Goal: Find specific page/section: Find specific page/section

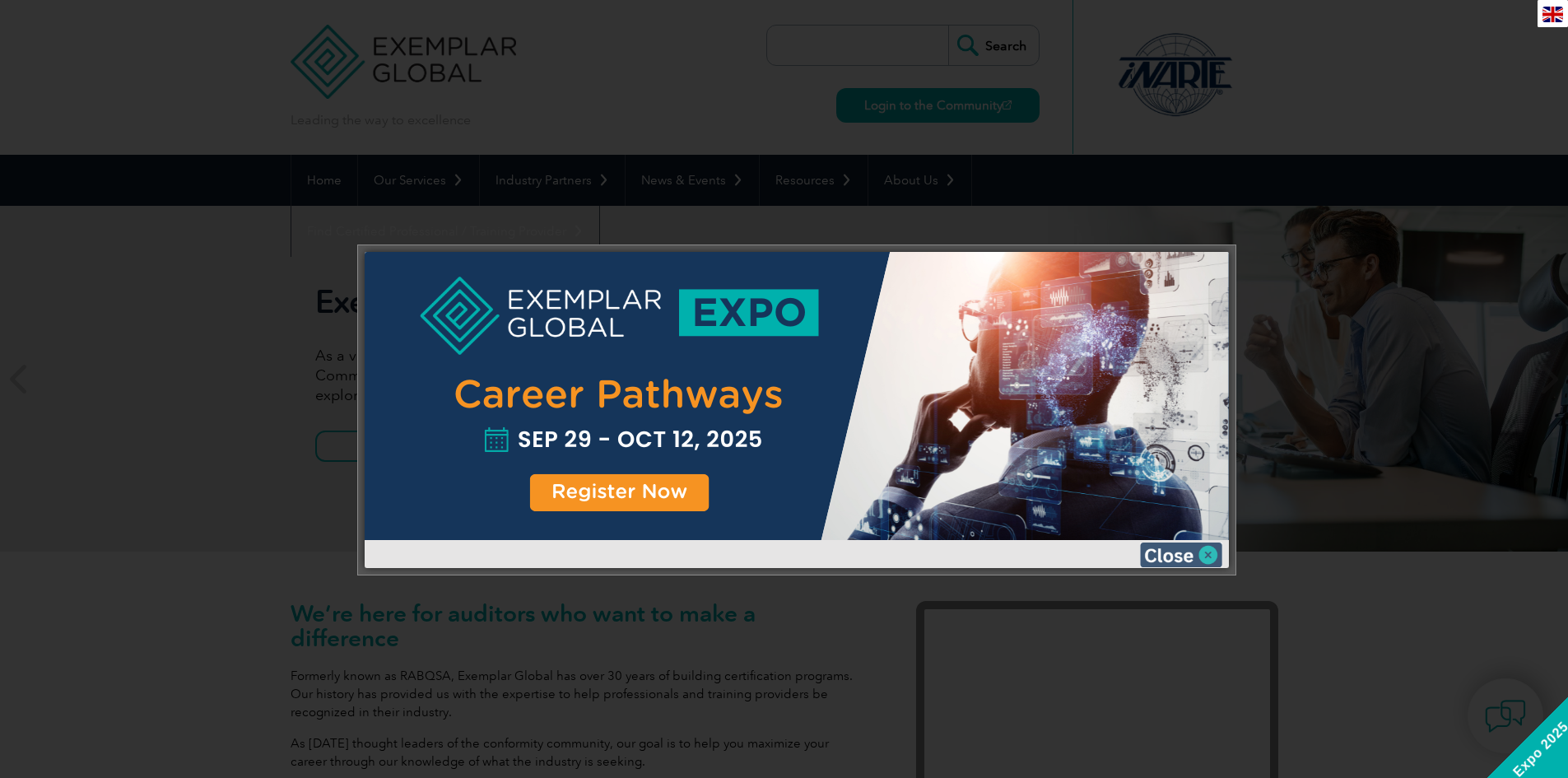
click at [1156, 551] on img at bounding box center [1180, 555] width 82 height 25
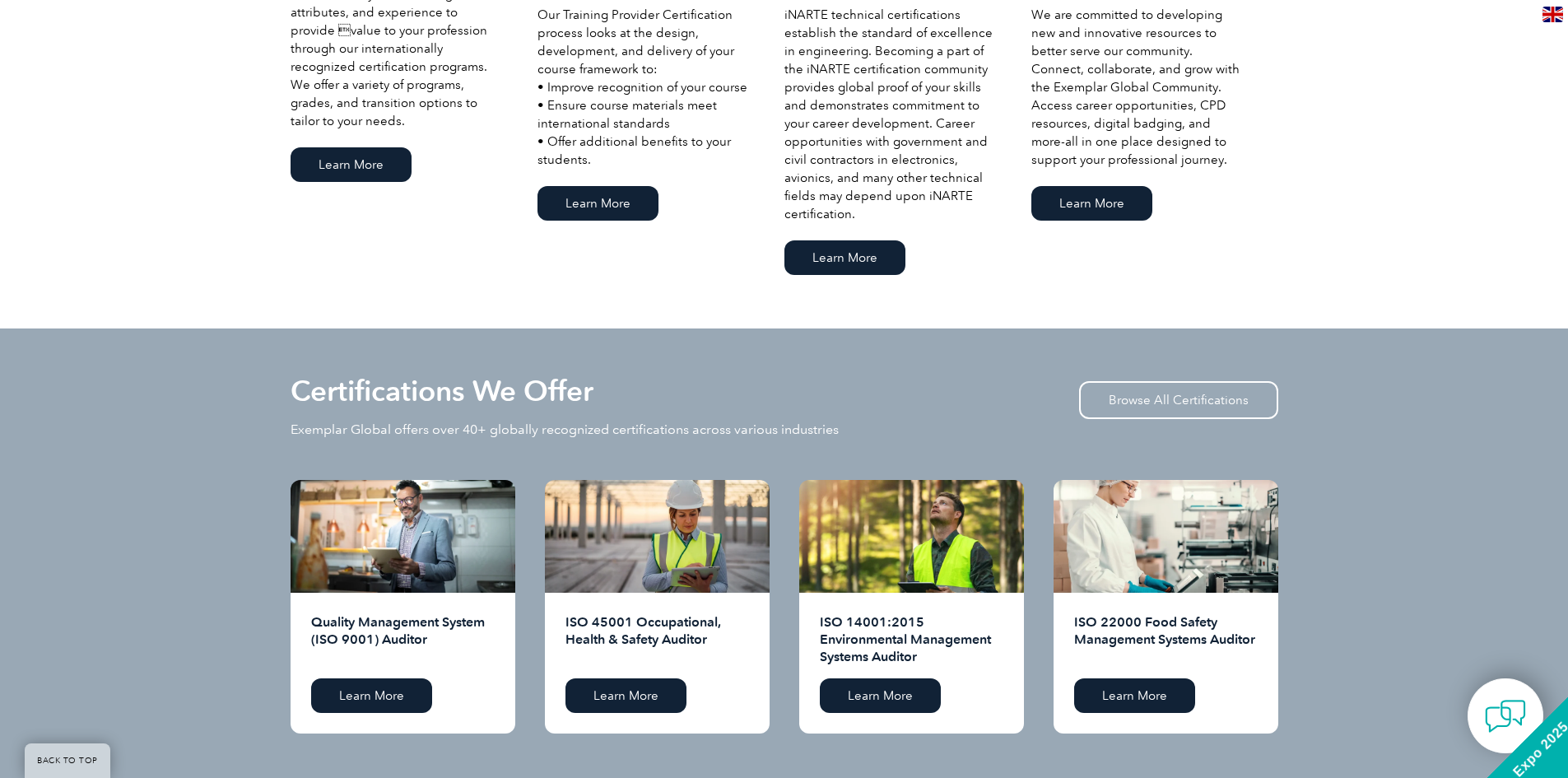
scroll to position [1482, 0]
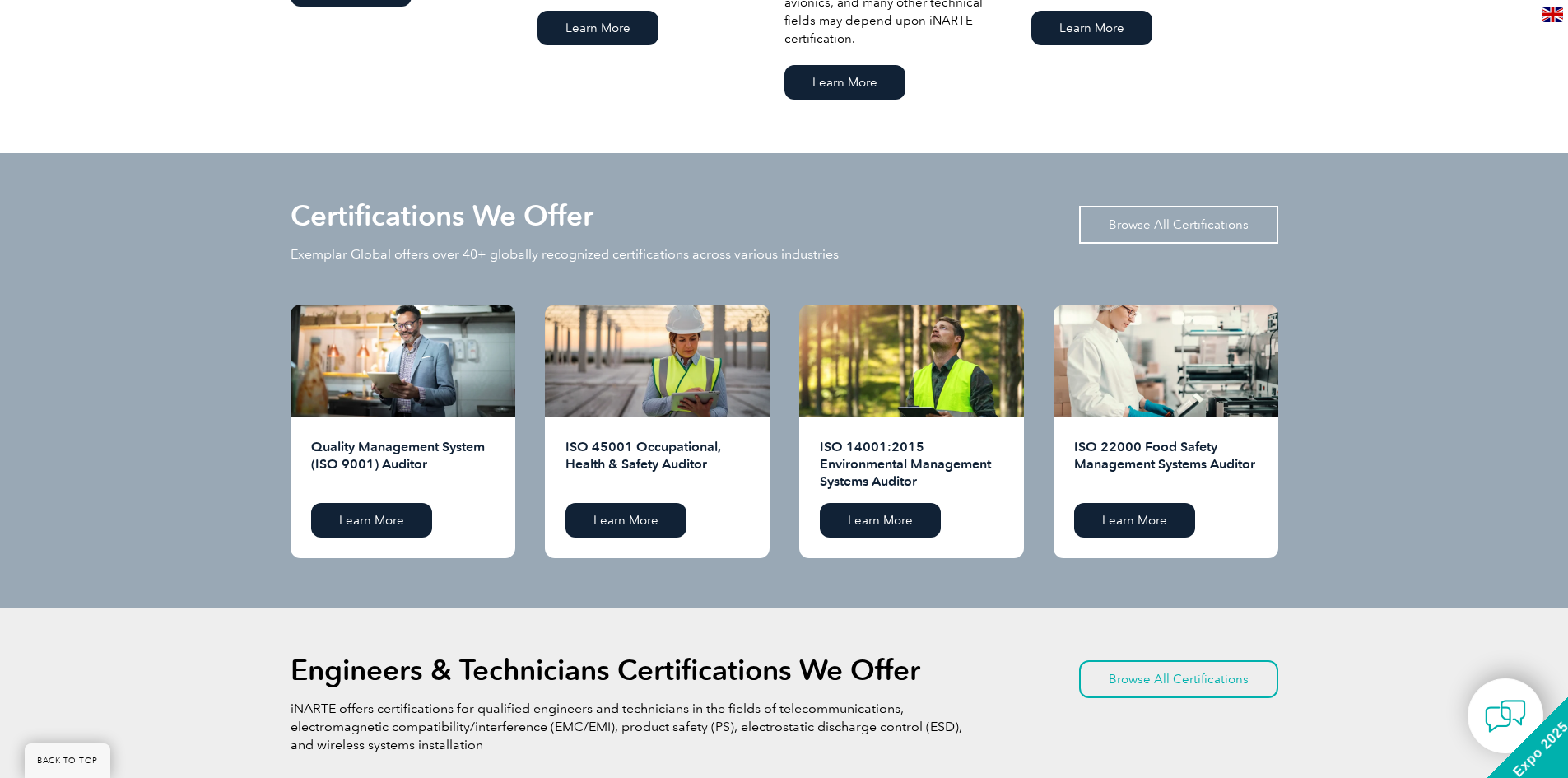
click at [1156, 220] on link "Browse All Certifications" at bounding box center [1179, 224] width 199 height 38
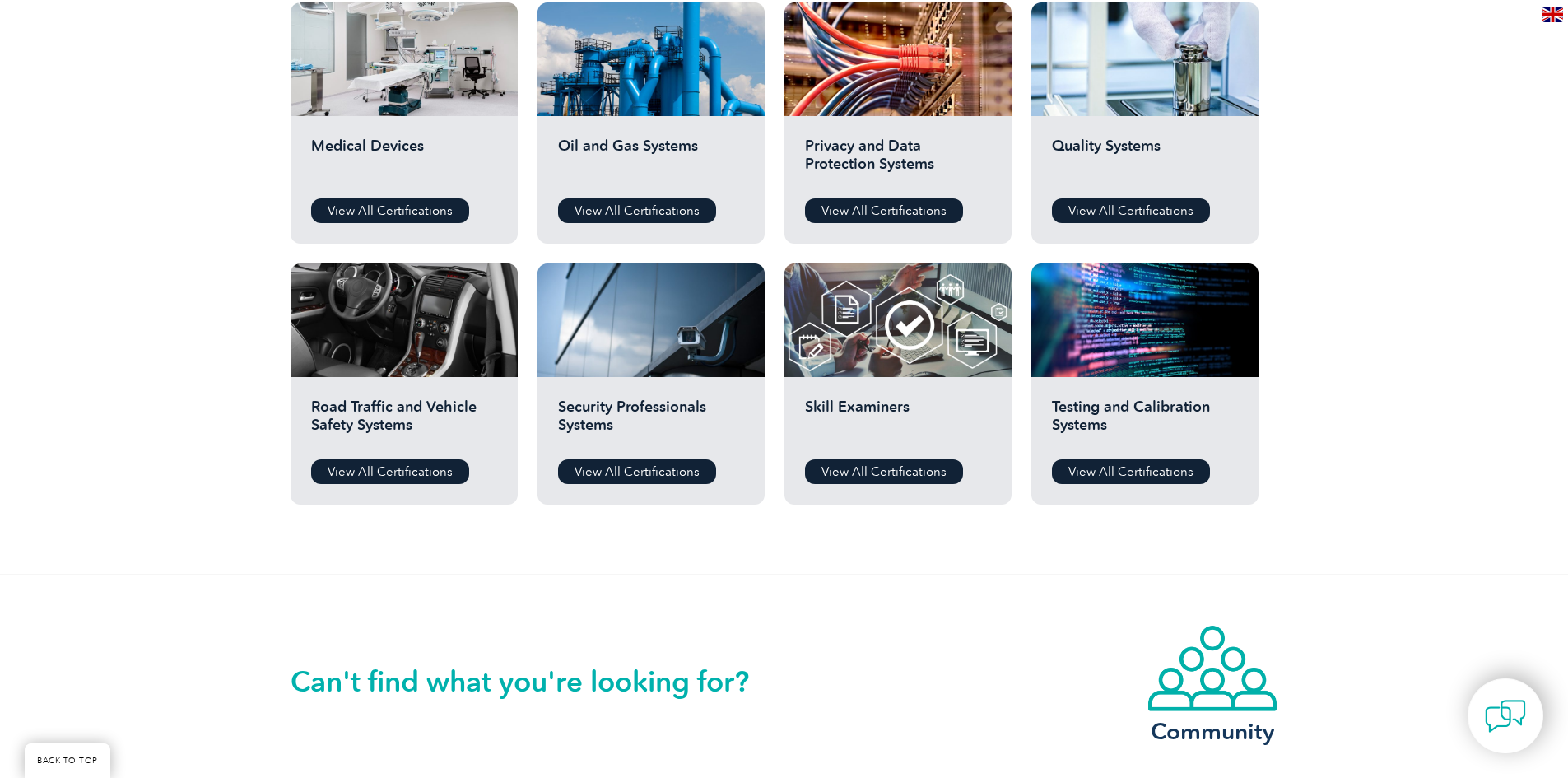
scroll to position [1153, 0]
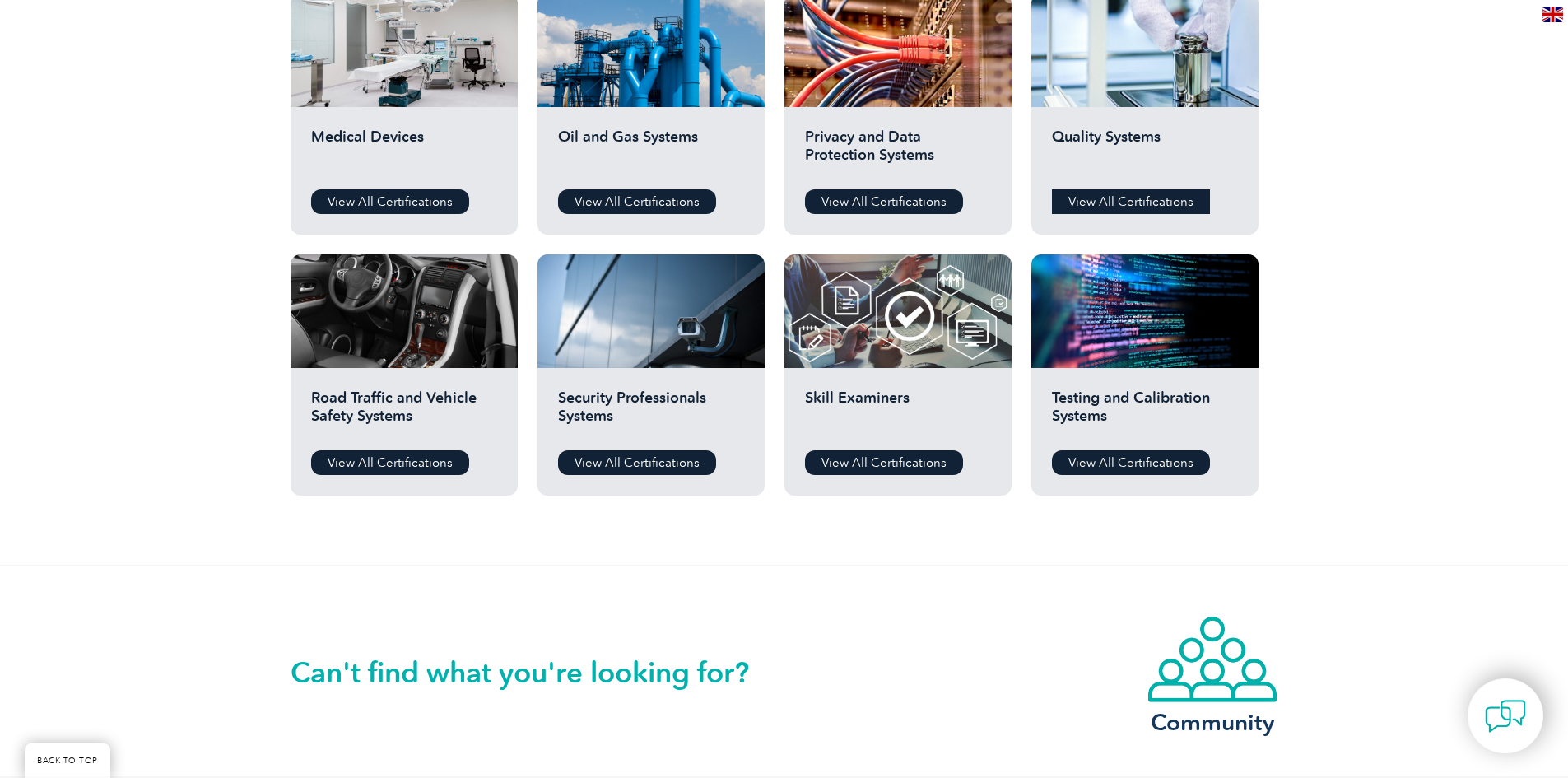
click at [1132, 205] on link "View All Certifications" at bounding box center [1131, 201] width 158 height 25
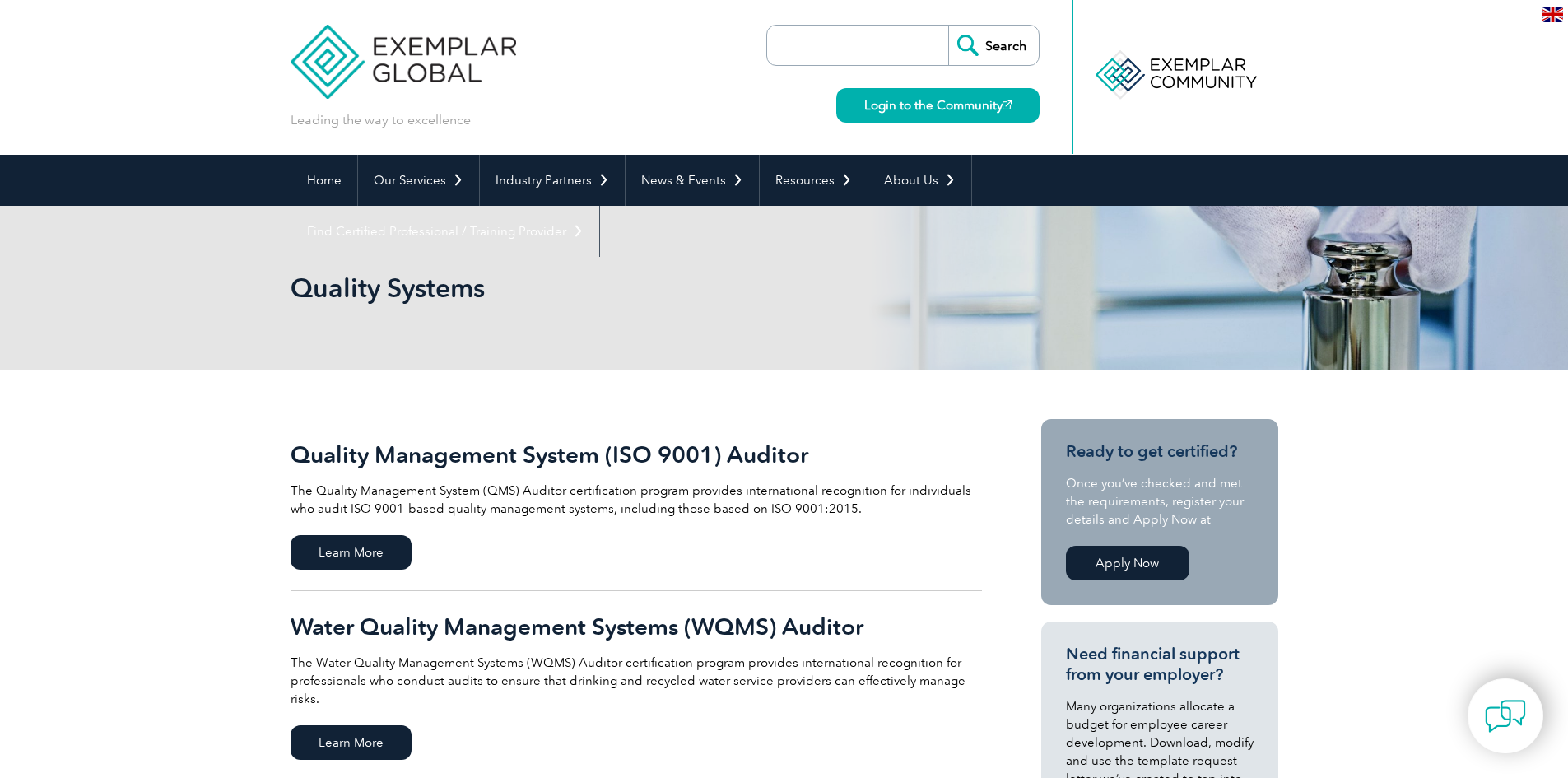
click at [856, 49] on input "search" at bounding box center [861, 45] width 173 height 40
type input "iatf"
click at [949, 25] on input "Search" at bounding box center [993, 45] width 91 height 40
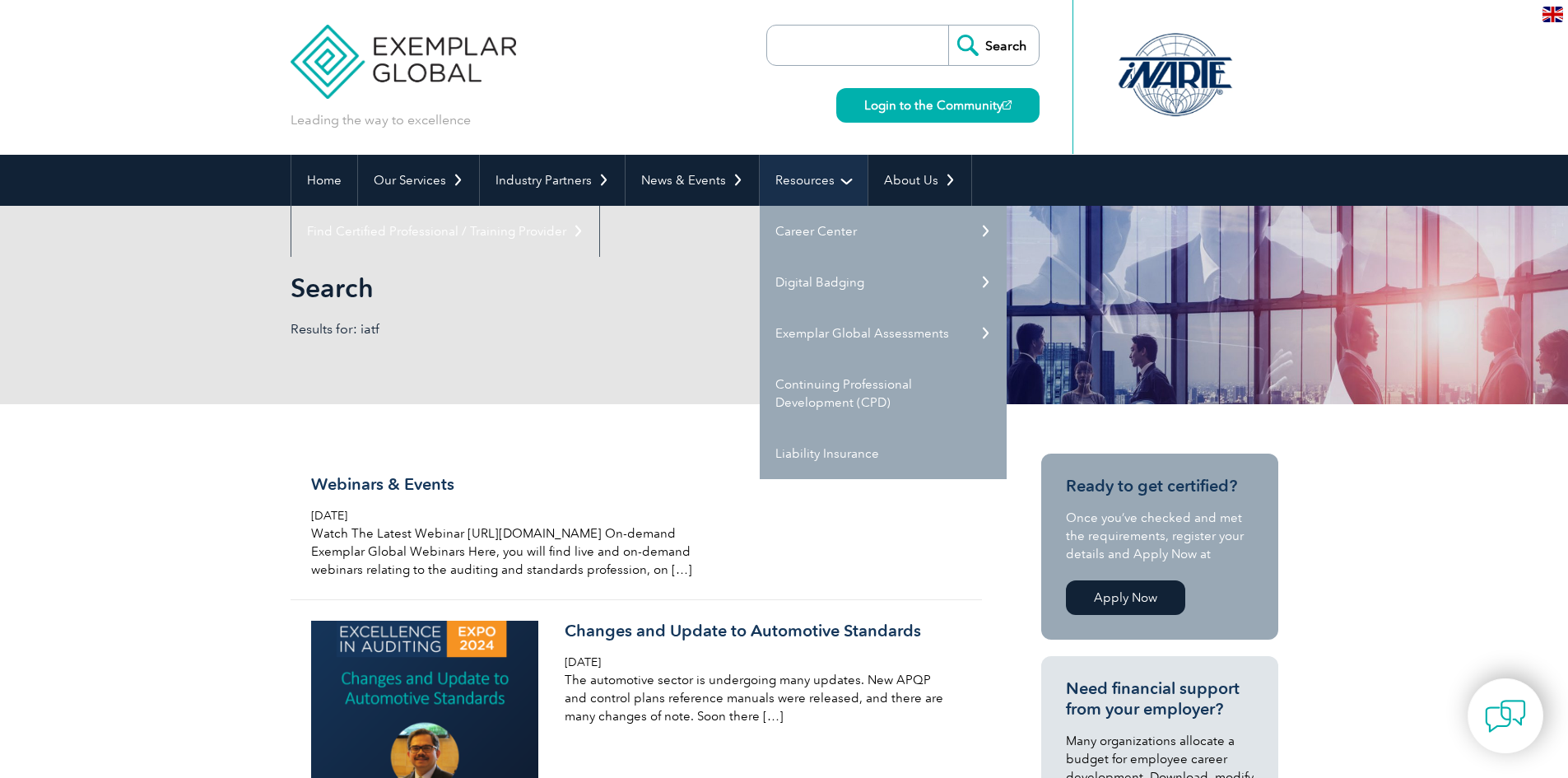
click at [776, 179] on link "Resources" at bounding box center [813, 180] width 107 height 51
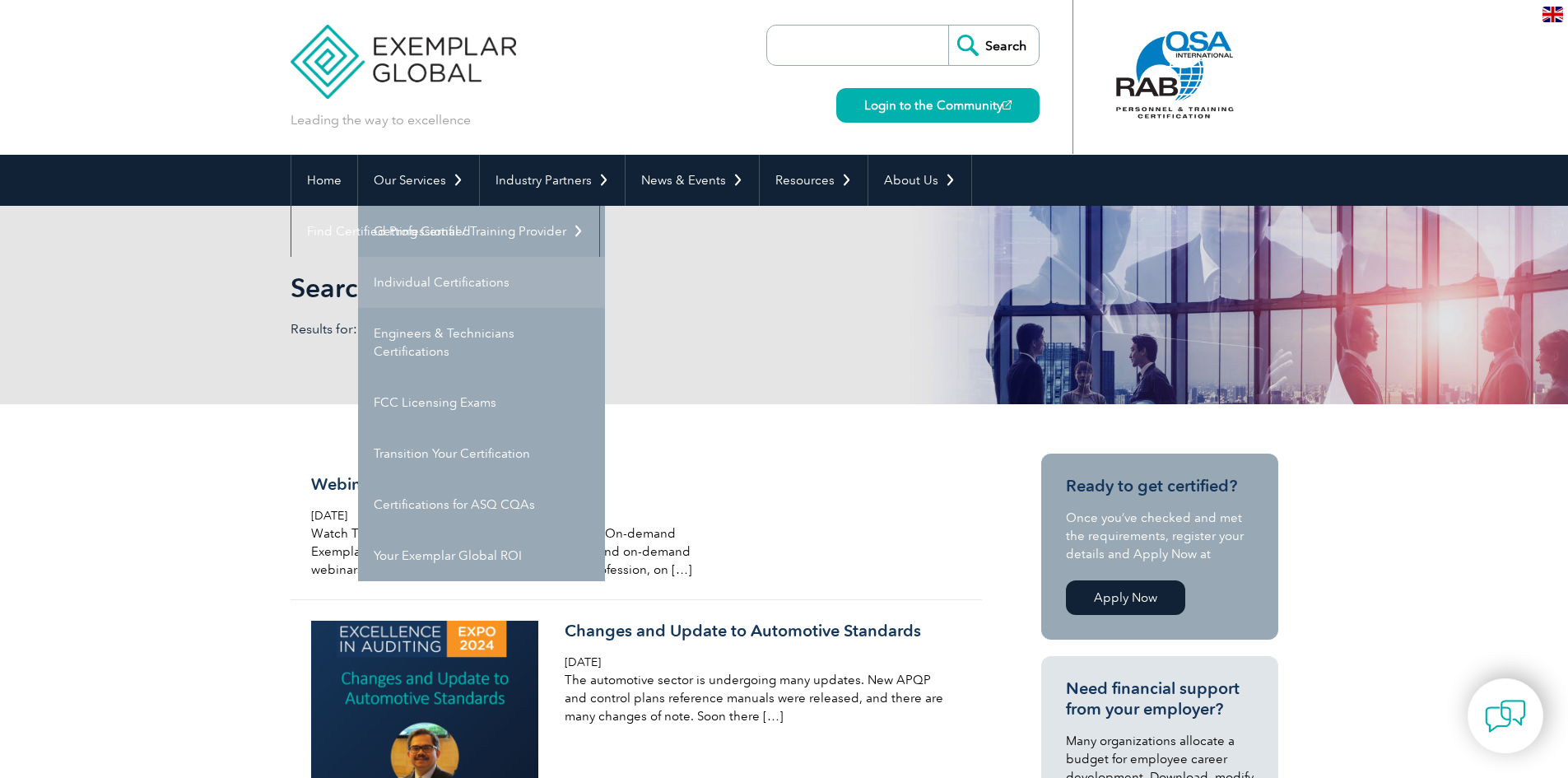
click at [405, 275] on link "Individual Certifications" at bounding box center [481, 283] width 247 height 51
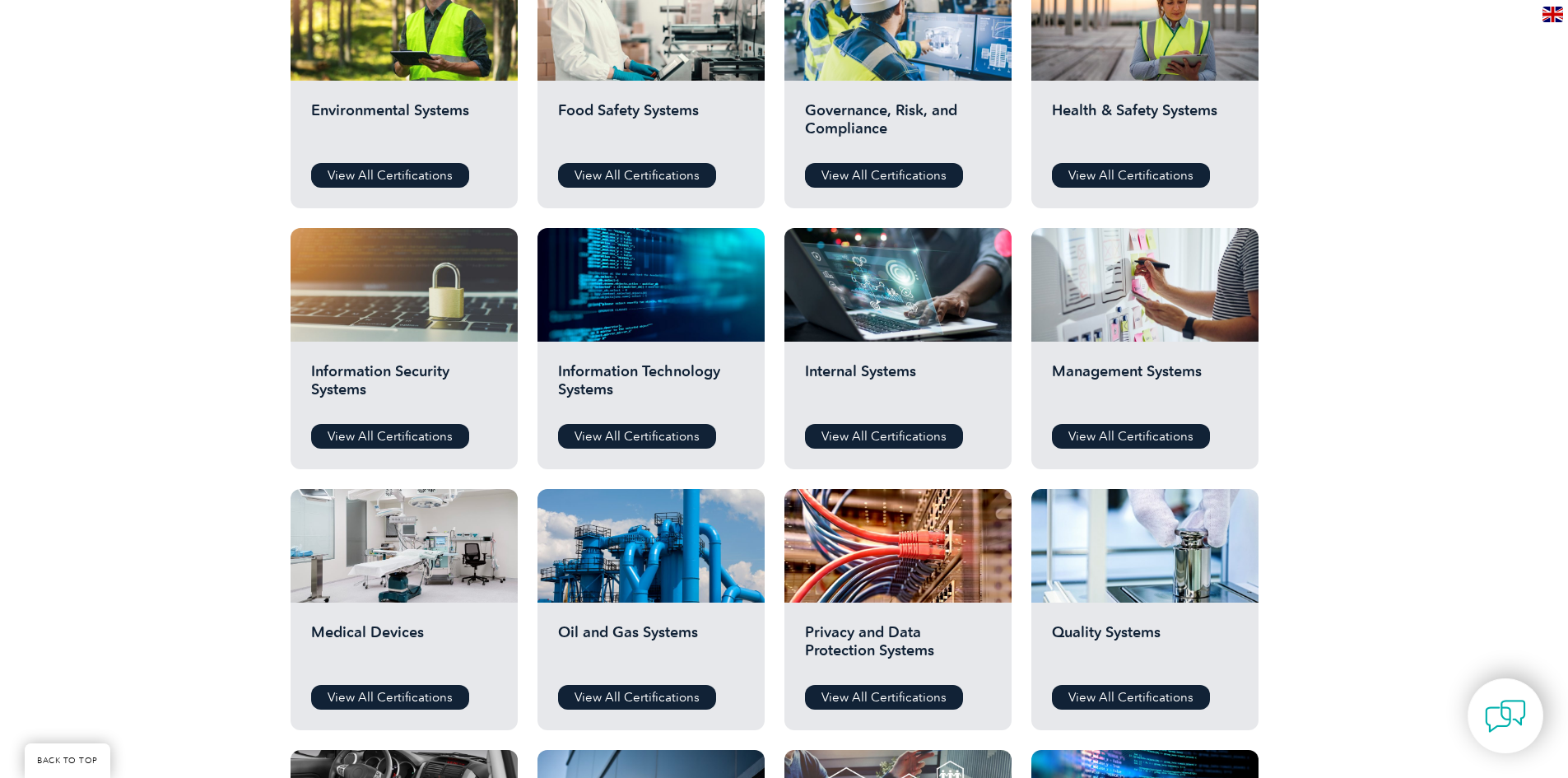
scroll to position [659, 0]
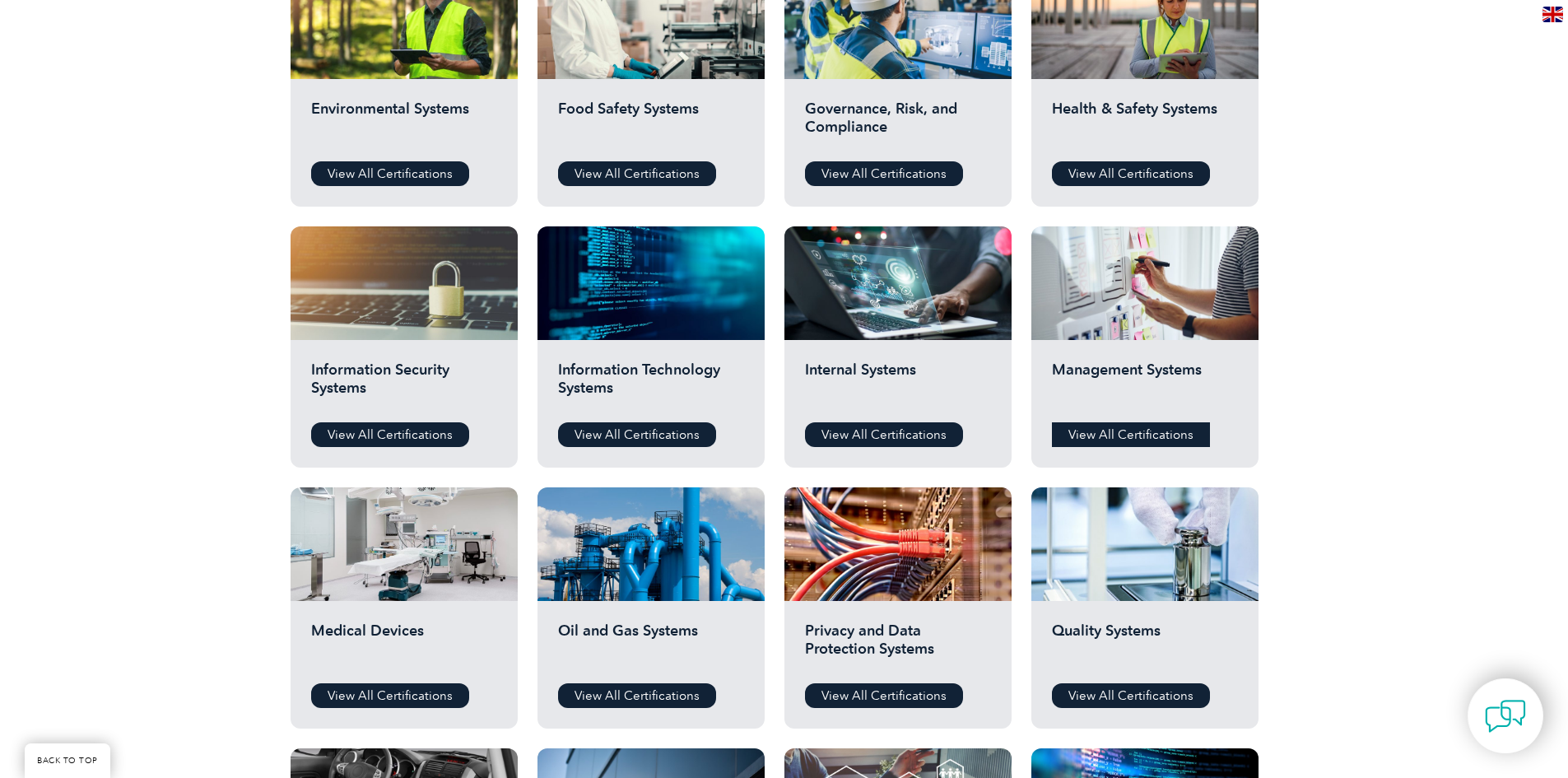
click at [1123, 439] on link "View All Certifications" at bounding box center [1131, 434] width 158 height 25
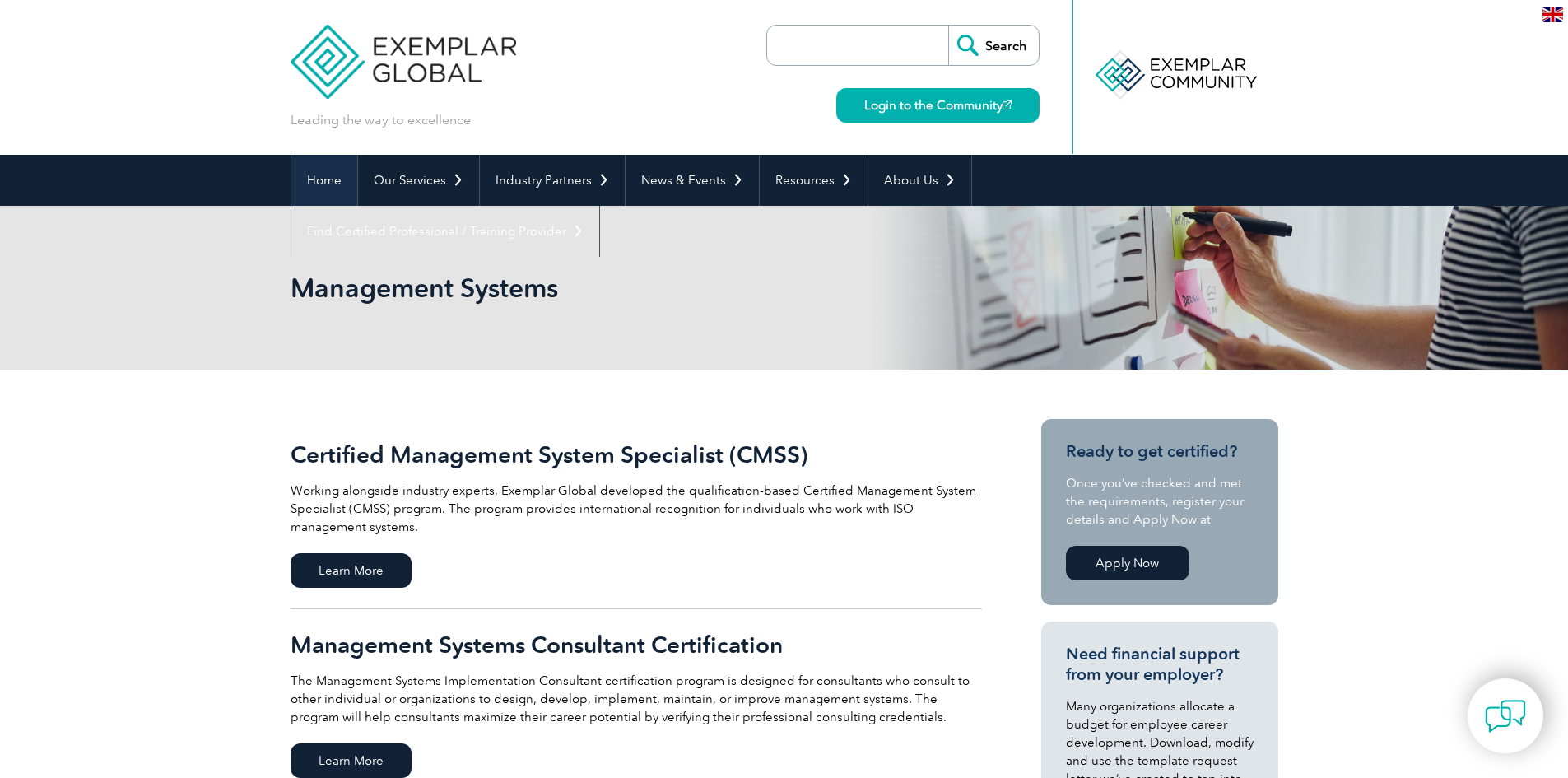
click at [319, 190] on link "Home" at bounding box center [324, 180] width 66 height 51
